Goal: Information Seeking & Learning: Learn about a topic

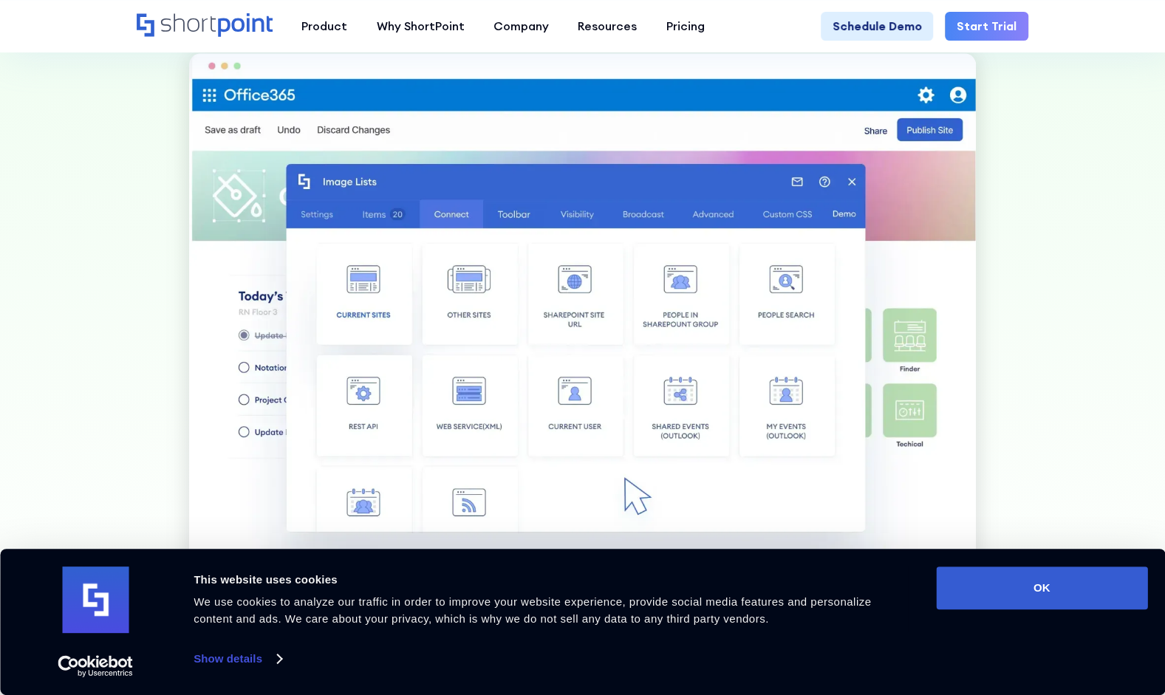
scroll to position [865, 0]
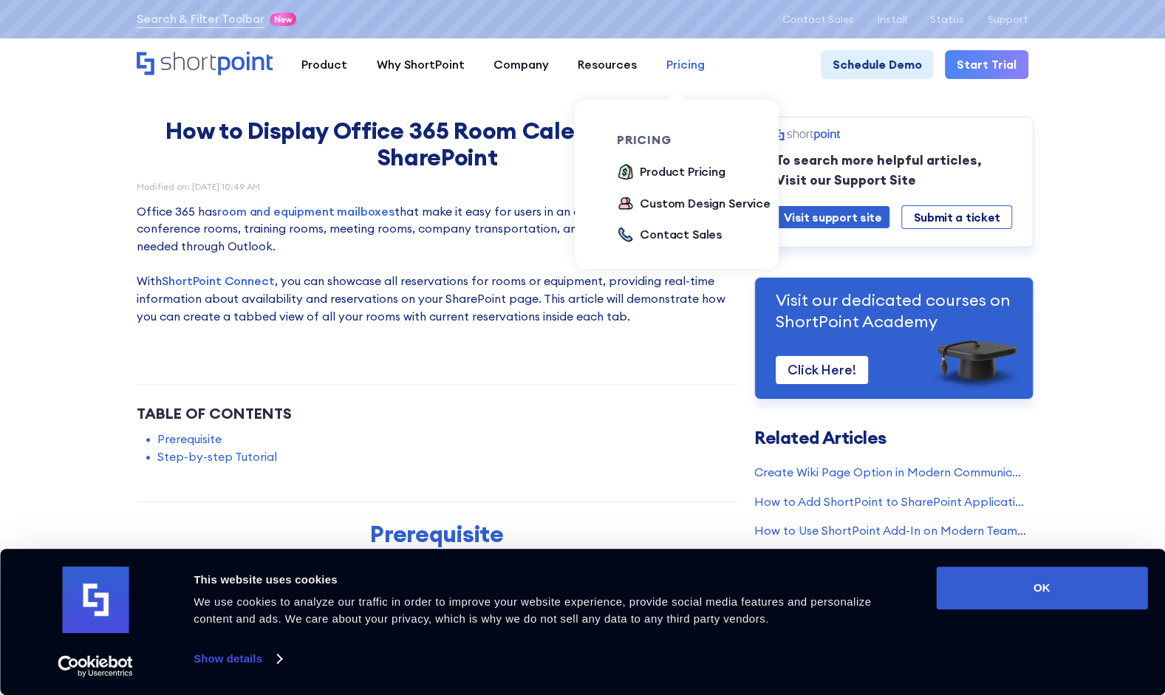
click at [652, 58] on link "Pricing" at bounding box center [684, 64] width 67 height 29
click at [686, 168] on div "Product Pricing" at bounding box center [682, 172] width 86 height 18
